Goal: Transaction & Acquisition: Purchase product/service

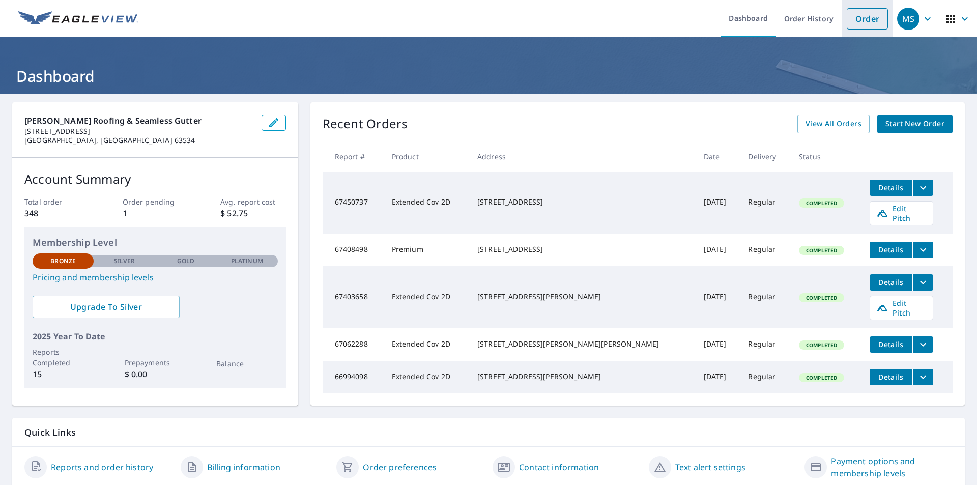
click at [861, 16] on link "Order" at bounding box center [867, 18] width 41 height 21
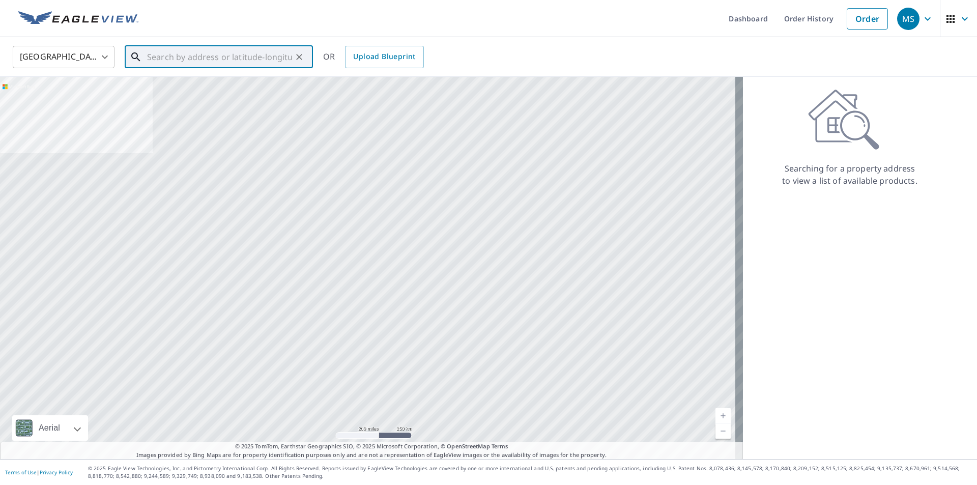
click at [172, 54] on input "text" at bounding box center [219, 57] width 145 height 28
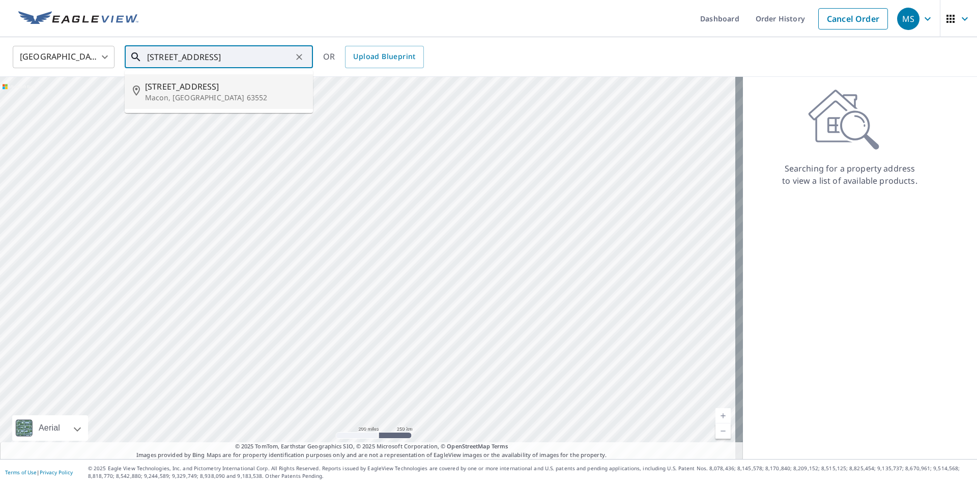
click at [169, 90] on span "[STREET_ADDRESS]" at bounding box center [225, 86] width 160 height 12
type input "[STREET_ADDRESS]"
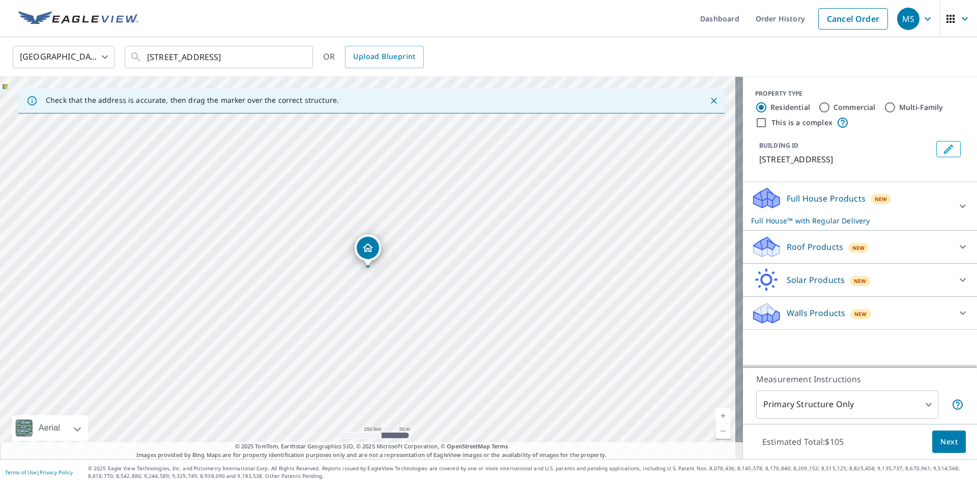
click at [718, 415] on link "Current Level 17, Zoom In" at bounding box center [722, 415] width 15 height 15
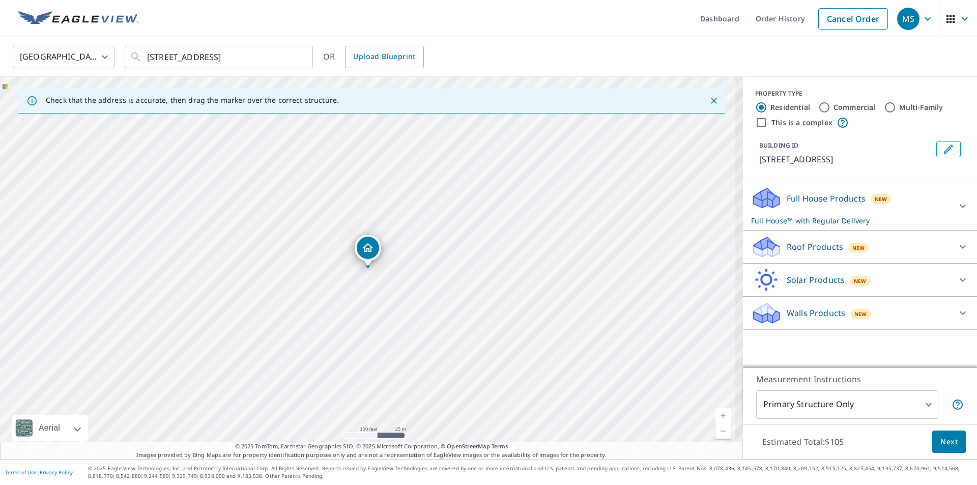
click at [715, 414] on link "Current Level 18, Zoom In" at bounding box center [722, 415] width 15 height 15
click at [715, 421] on link "Current Level 19, Zoom In" at bounding box center [722, 415] width 15 height 15
click at [717, 434] on link "Current Level 20, Zoom Out" at bounding box center [722, 430] width 15 height 15
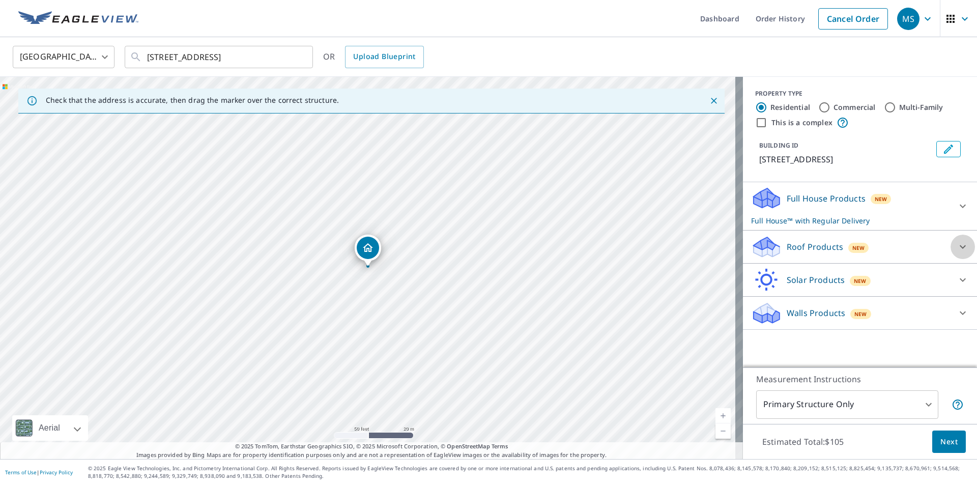
click at [956, 246] on icon at bounding box center [962, 247] width 12 height 12
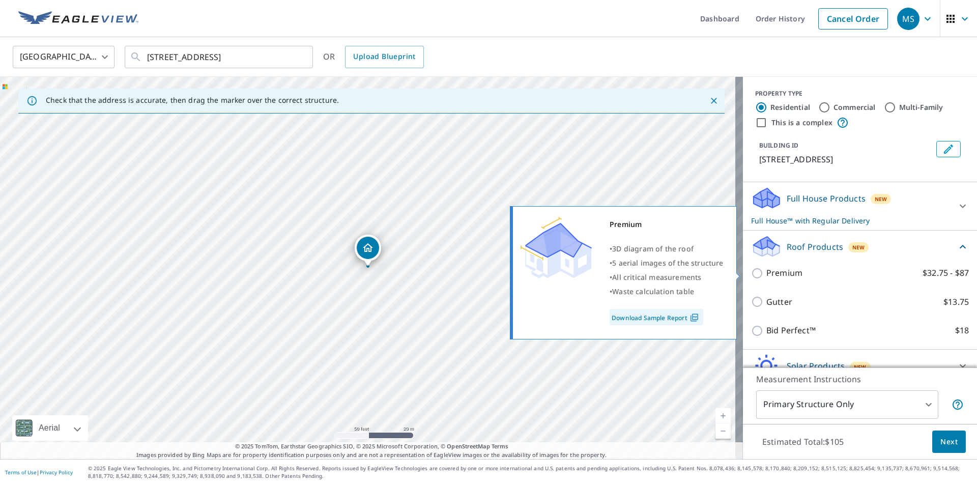
click at [751, 273] on input "Premium $32.75 - $87" at bounding box center [758, 273] width 15 height 12
checkbox input "true"
checkbox input "false"
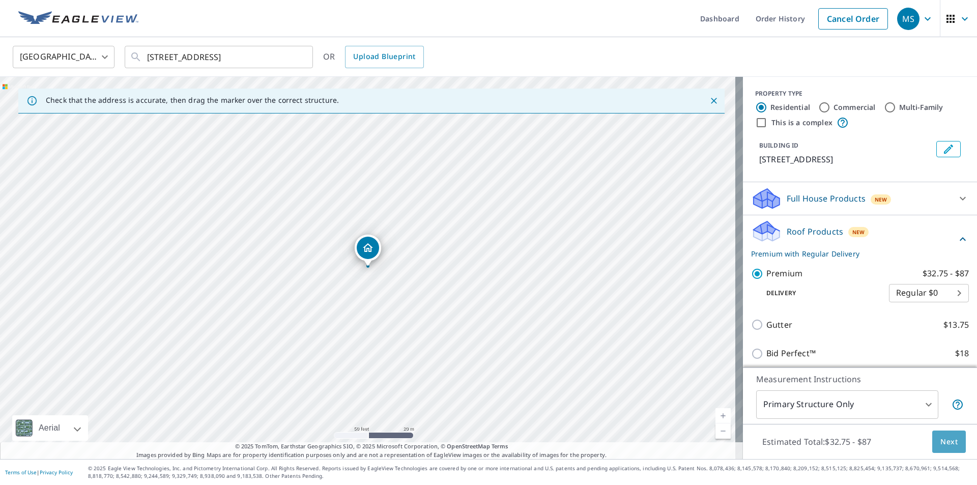
click at [944, 441] on span "Next" at bounding box center [948, 441] width 17 height 13
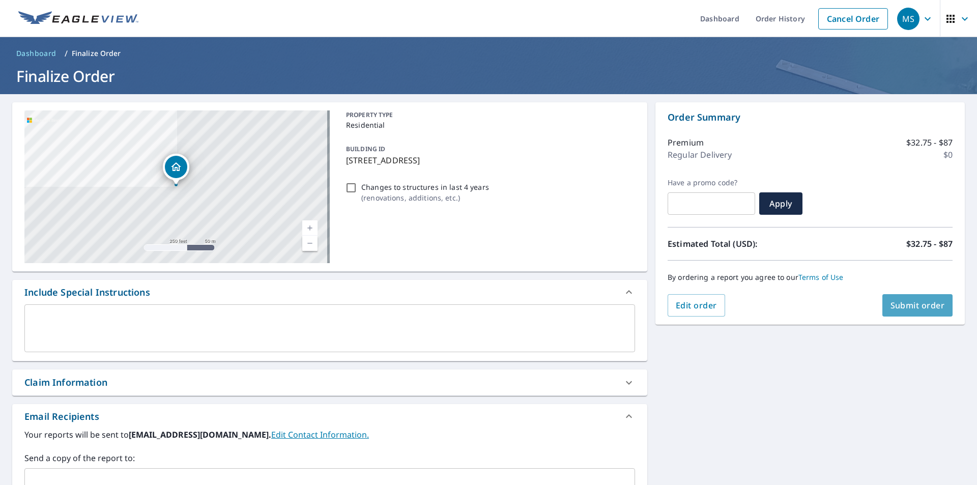
click at [902, 302] on span "Submit order" at bounding box center [917, 305] width 54 height 11
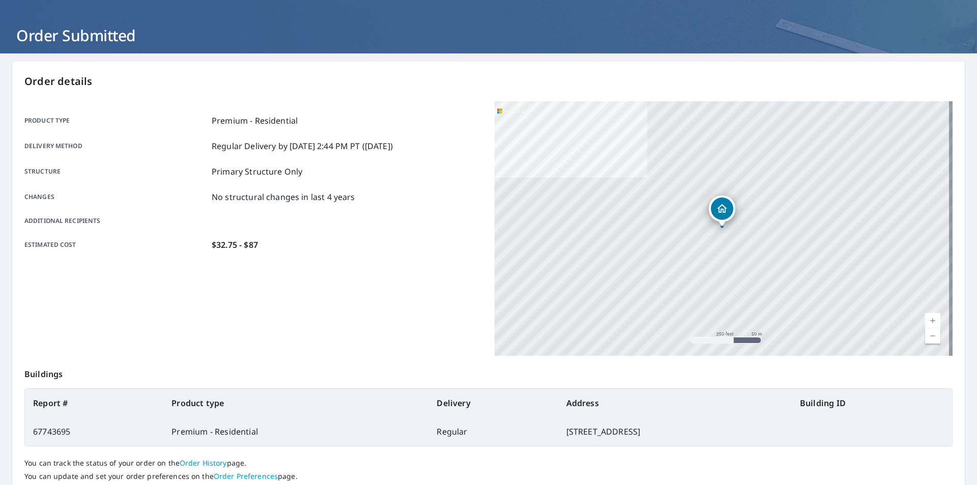
scroll to position [114, 0]
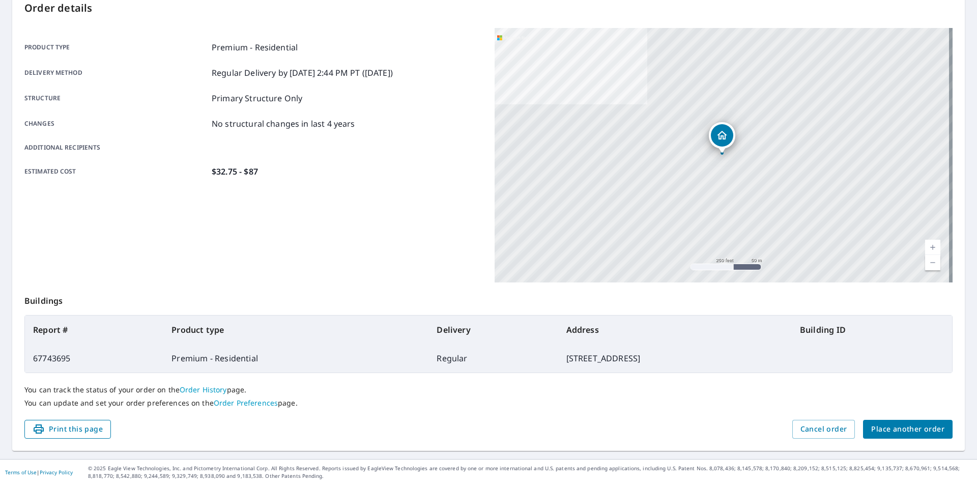
click at [78, 432] on span "Print this page" at bounding box center [68, 429] width 70 height 13
